Goal: Information Seeking & Learning: Learn about a topic

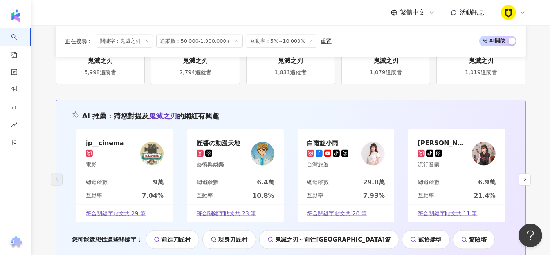
scroll to position [1046, 0]
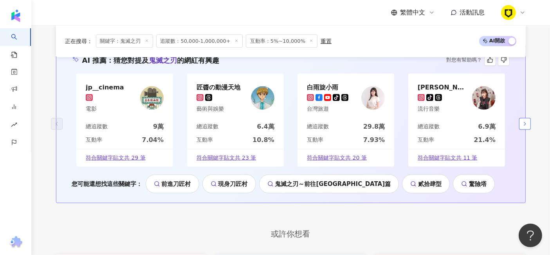
click at [524, 121] on icon "button" at bounding box center [525, 124] width 6 height 6
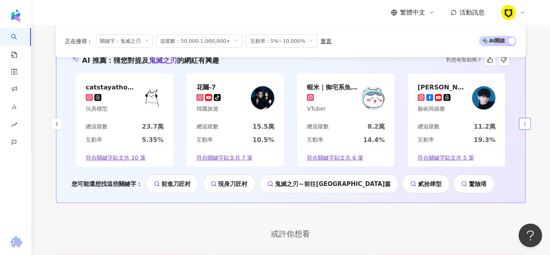
click at [524, 121] on icon "button" at bounding box center [525, 124] width 6 height 6
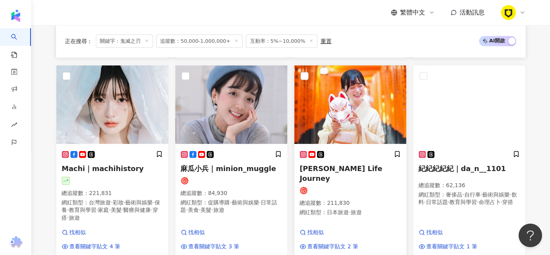
scroll to position [537, 0]
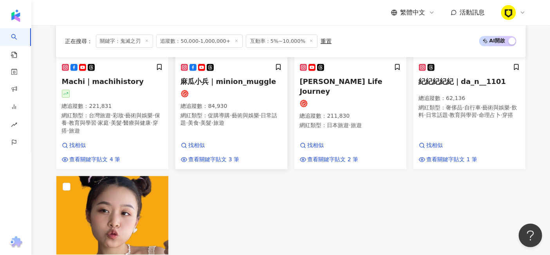
drag, startPoint x: 228, startPoint y: 99, endPoint x: 182, endPoint y: 75, distance: 52.4
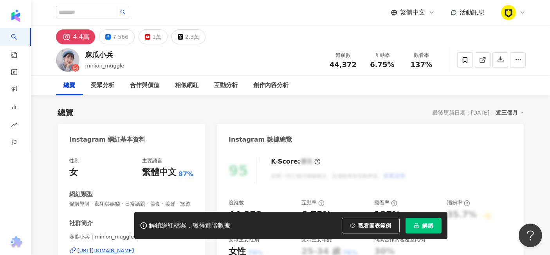
scroll to position [130, 0]
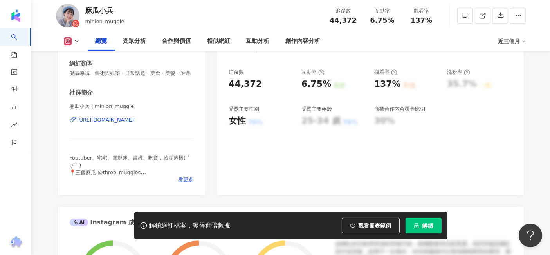
click at [134, 123] on div "[URL][DOMAIN_NAME]" at bounding box center [106, 119] width 57 height 7
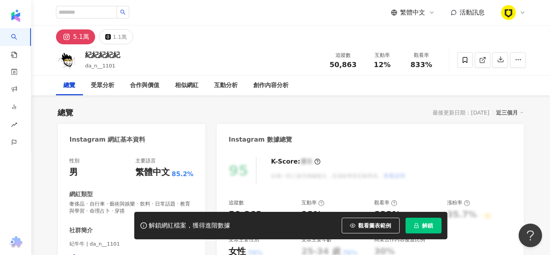
scroll to position [130, 0]
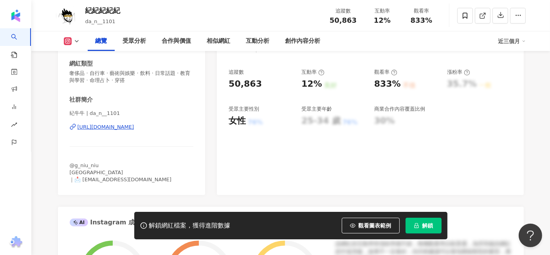
click at [134, 125] on div "https://www.instagram.com/da_n__1101/" at bounding box center [106, 126] width 57 height 7
